Goal: Task Accomplishment & Management: Use online tool/utility

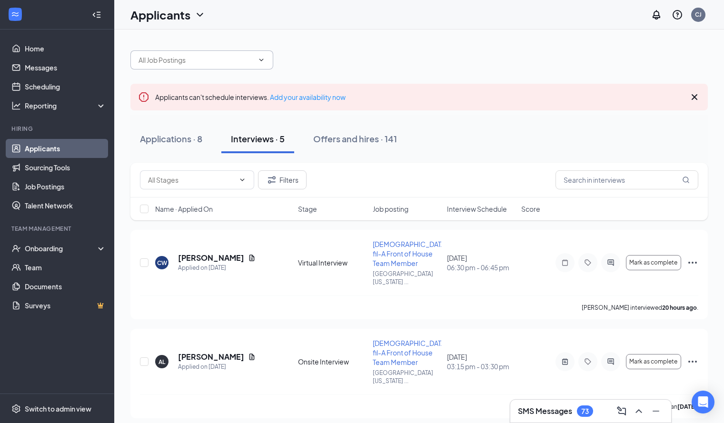
click at [258, 63] on icon "ChevronDown" at bounding box center [261, 60] width 8 height 8
click at [260, 61] on icon "ChevronDown" at bounding box center [261, 60] width 8 height 8
click at [253, 57] on input "text" at bounding box center [196, 60] width 115 height 10
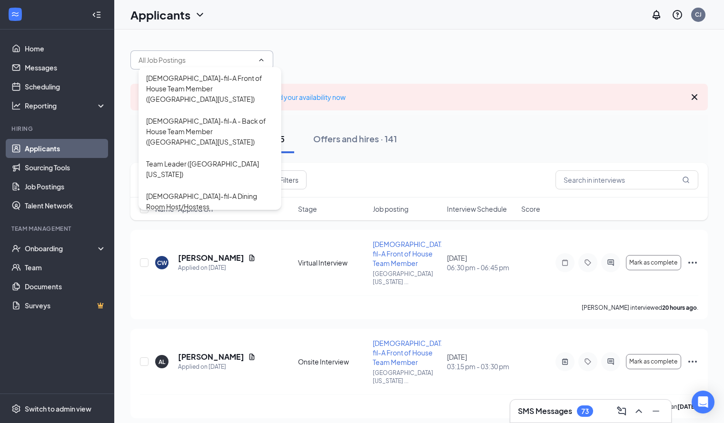
click at [304, 56] on div "[DEMOGRAPHIC_DATA]-fil-A Front of House Team Member ([GEOGRAPHIC_DATA][US_STATE…" at bounding box center [418, 55] width 577 height 29
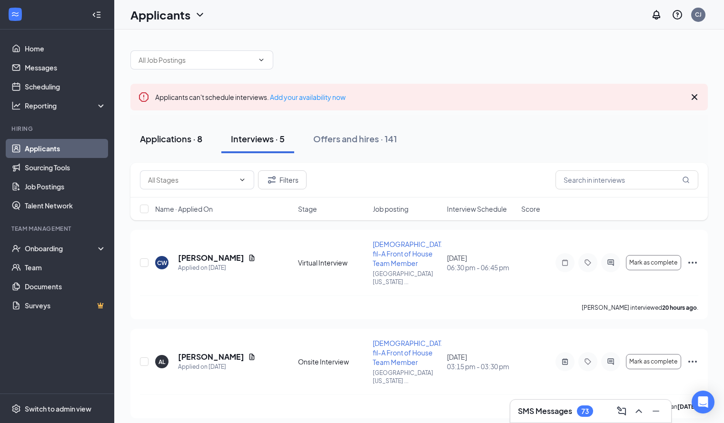
click at [184, 141] on div "Applications · 8" at bounding box center [171, 139] width 62 height 12
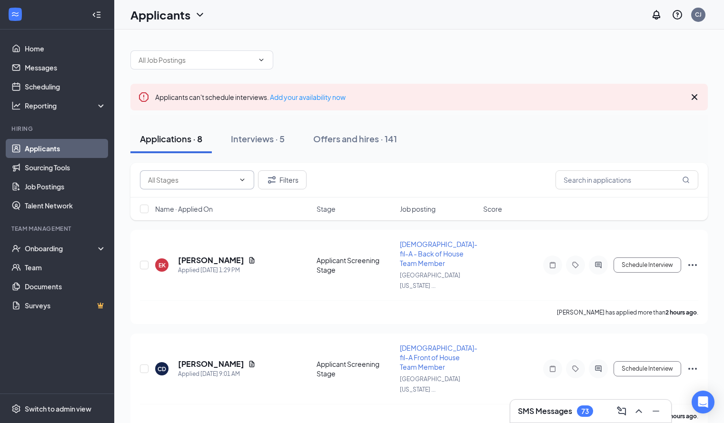
click at [240, 180] on icon "ChevronDown" at bounding box center [242, 180] width 8 height 8
click at [245, 181] on icon "ChevronDown" at bounding box center [242, 180] width 8 height 8
click at [223, 182] on input "text" at bounding box center [191, 180] width 87 height 10
click at [238, 202] on div "Applicant Screening Stage (15)" at bounding box center [203, 198] width 95 height 10
type input "Applicant Screening Stage (15)"
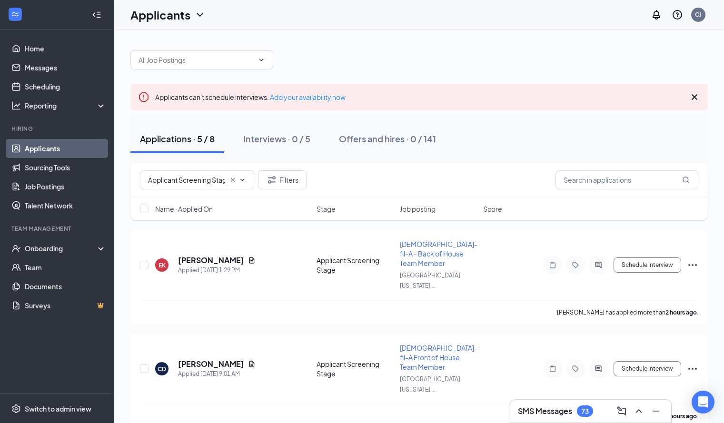
click at [700, 96] on icon "Cross" at bounding box center [694, 96] width 11 height 11
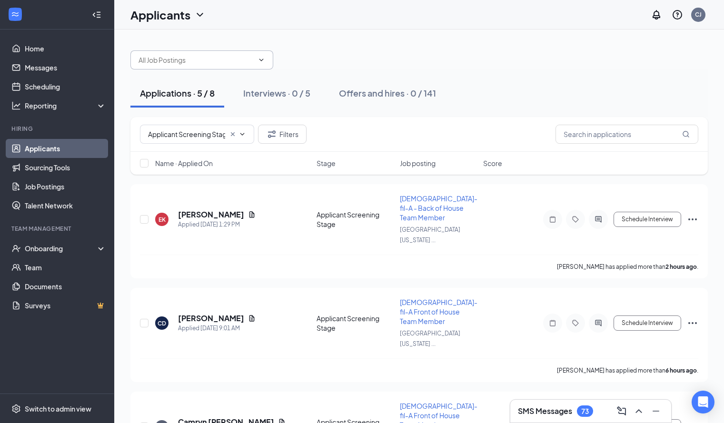
click at [266, 60] on span "[DEMOGRAPHIC_DATA]-fil-A Front of House Team Member ([GEOGRAPHIC_DATA][US_STATE…" at bounding box center [201, 59] width 143 height 19
click at [241, 62] on input "text" at bounding box center [196, 60] width 115 height 10
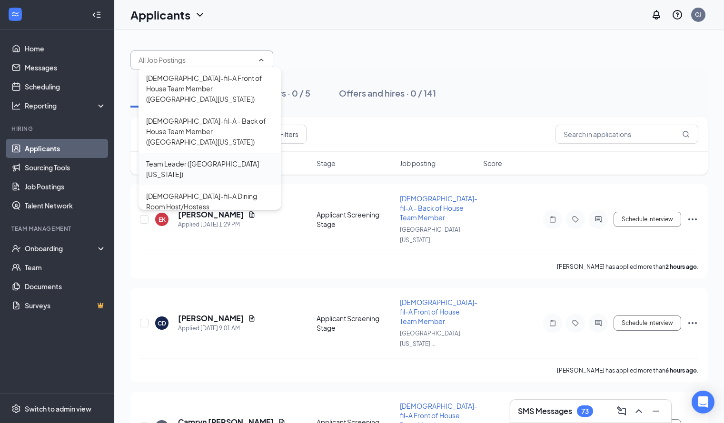
click at [226, 158] on div "Team Leader ([GEOGRAPHIC_DATA][US_STATE])" at bounding box center [210, 168] width 128 height 21
type input "Team Leader ([GEOGRAPHIC_DATA][US_STATE])"
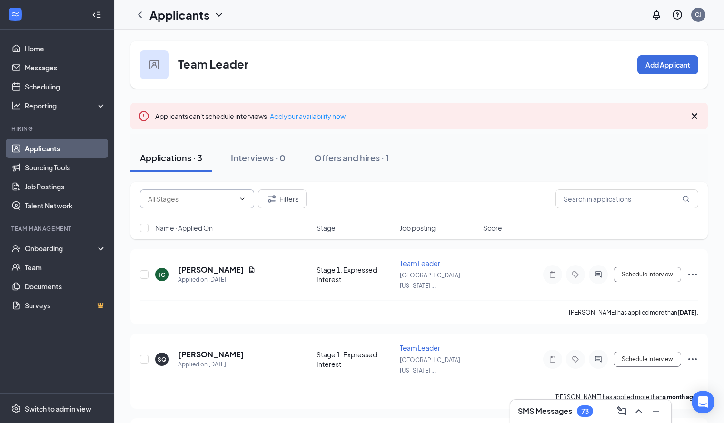
click at [242, 198] on icon "ChevronDown" at bounding box center [242, 199] width 8 height 8
click at [226, 198] on input "text" at bounding box center [191, 199] width 87 height 10
click at [619, 70] on div "Team Leader Add Applicant" at bounding box center [418, 65] width 577 height 48
